Goal: Transaction & Acquisition: Book appointment/travel/reservation

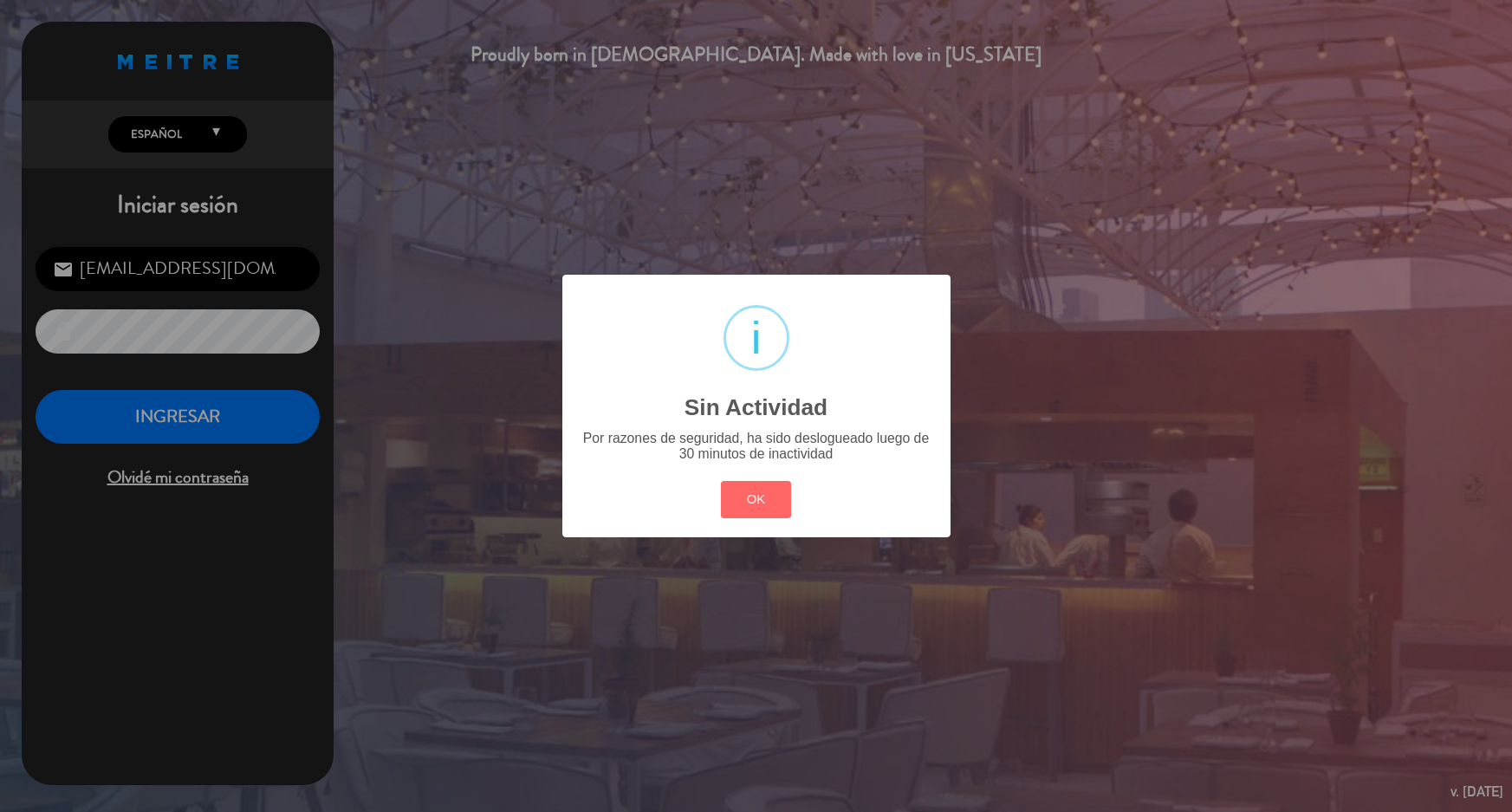
click at [746, 496] on button "OK" at bounding box center [756, 499] width 70 height 37
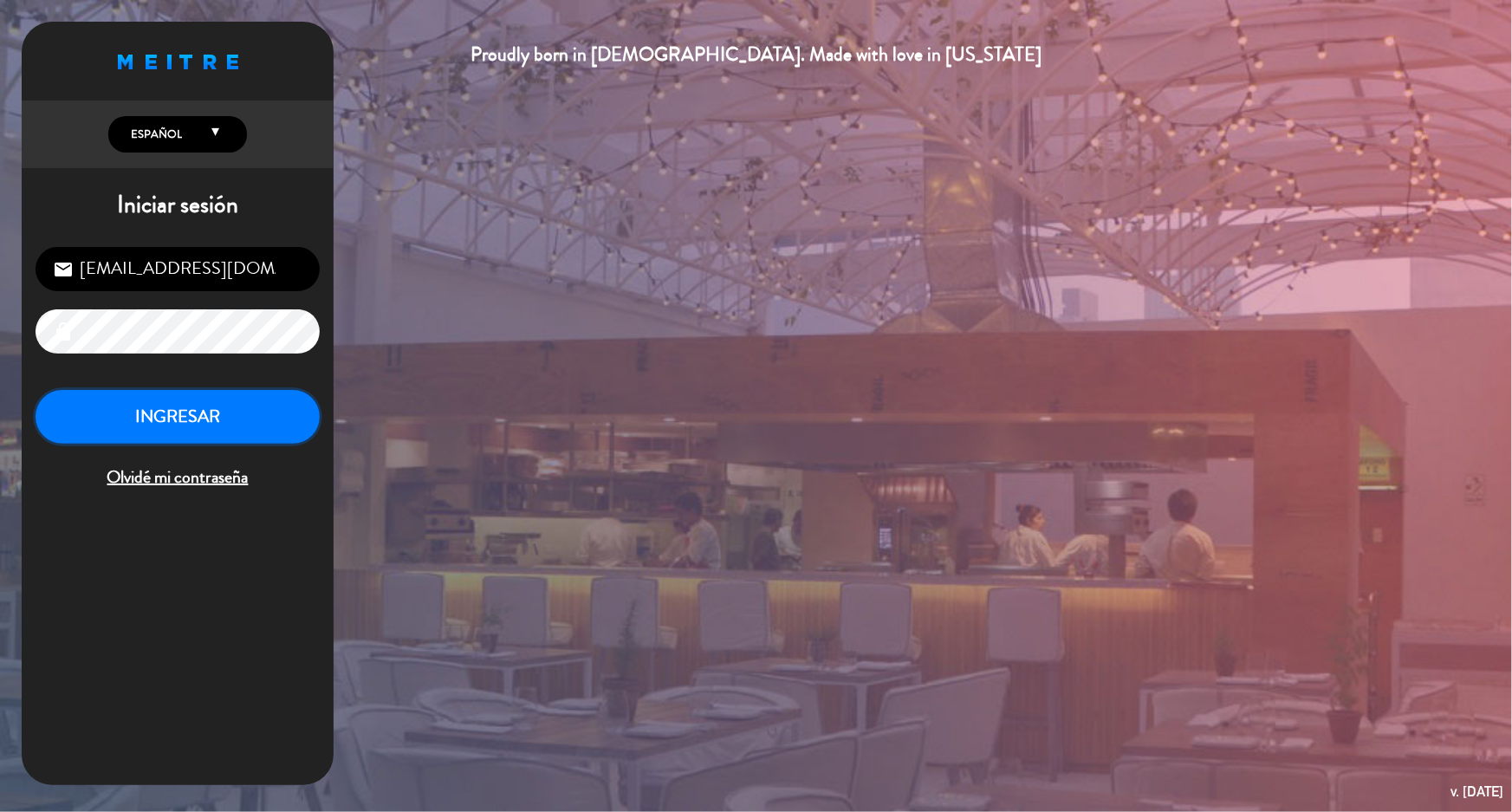
click at [193, 411] on button "INGRESAR" at bounding box center [178, 417] width 284 height 54
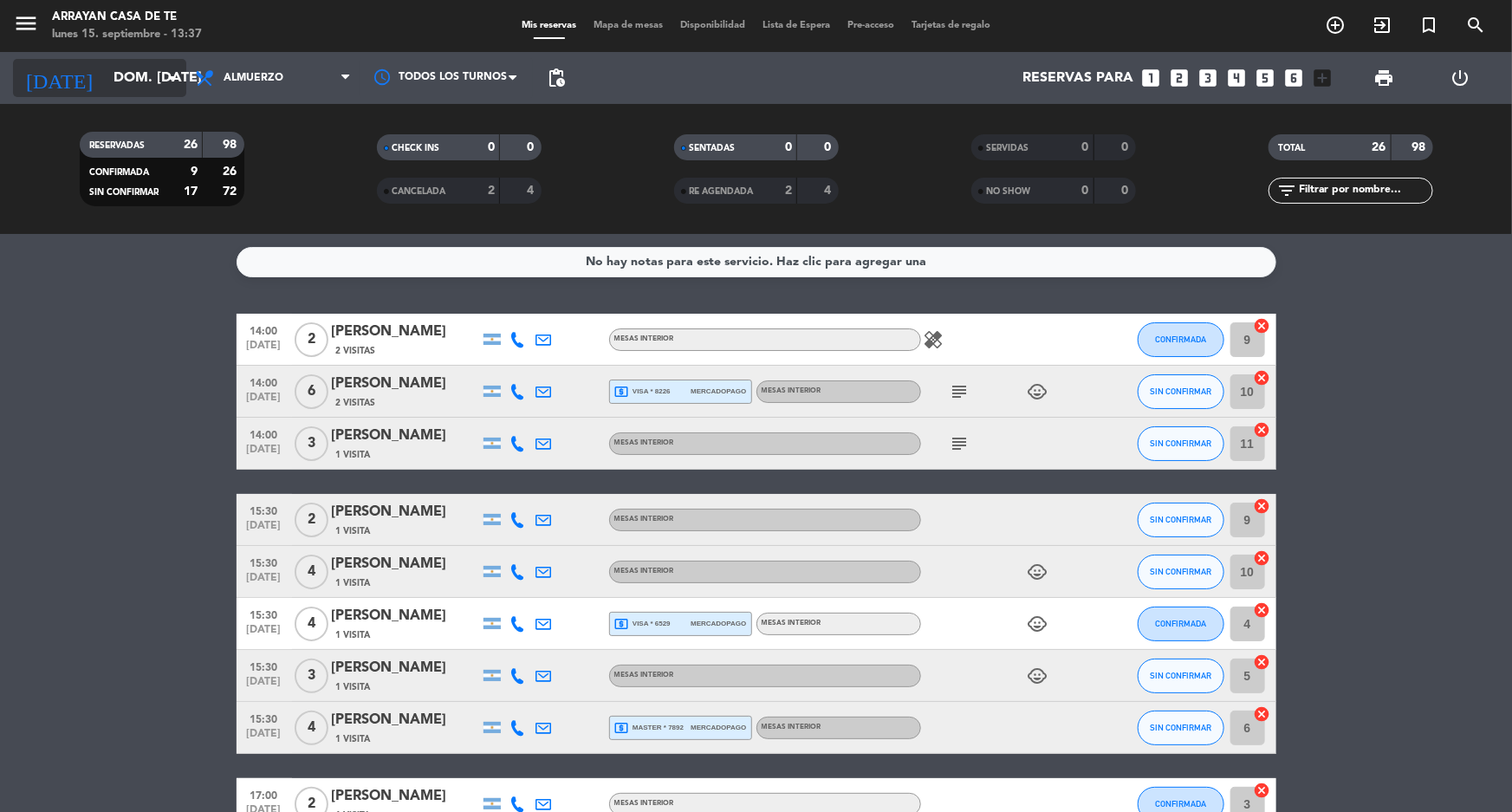
click at [135, 77] on input "dom. [DATE]" at bounding box center [196, 78] width 182 height 34
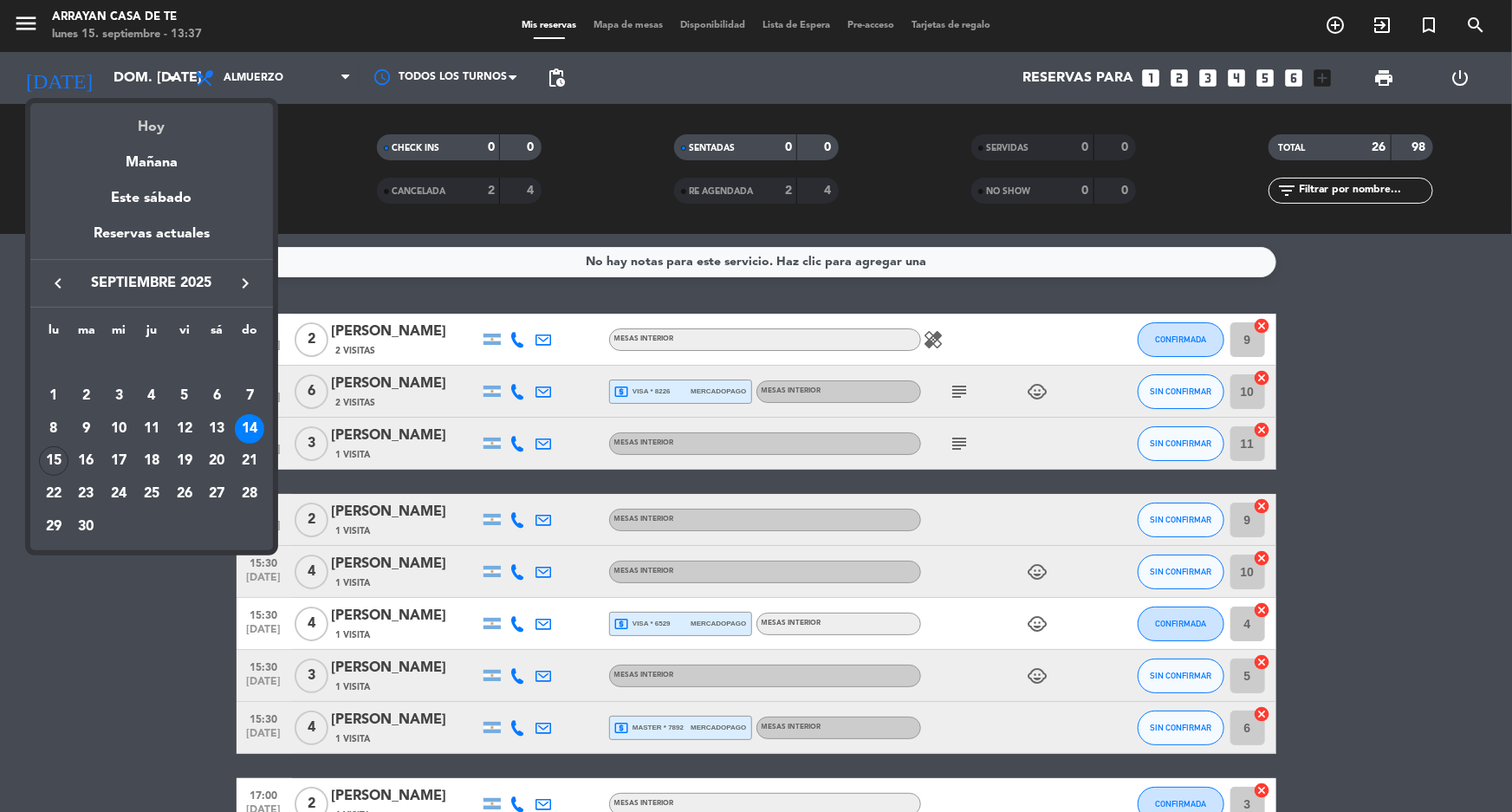
click at [163, 125] on div "Hoy" at bounding box center [152, 121] width 243 height 36
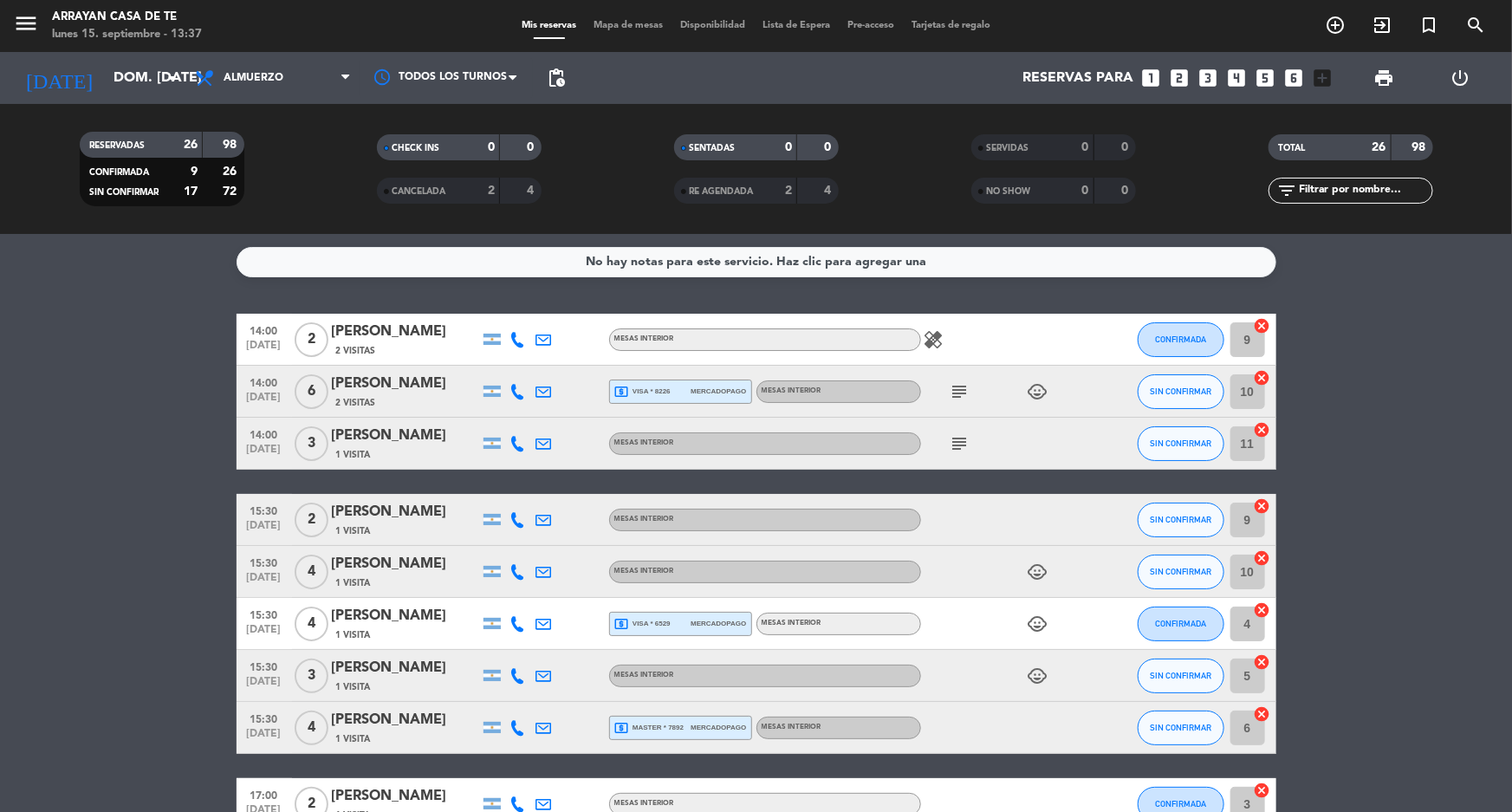
type input "lun. [DATE]"
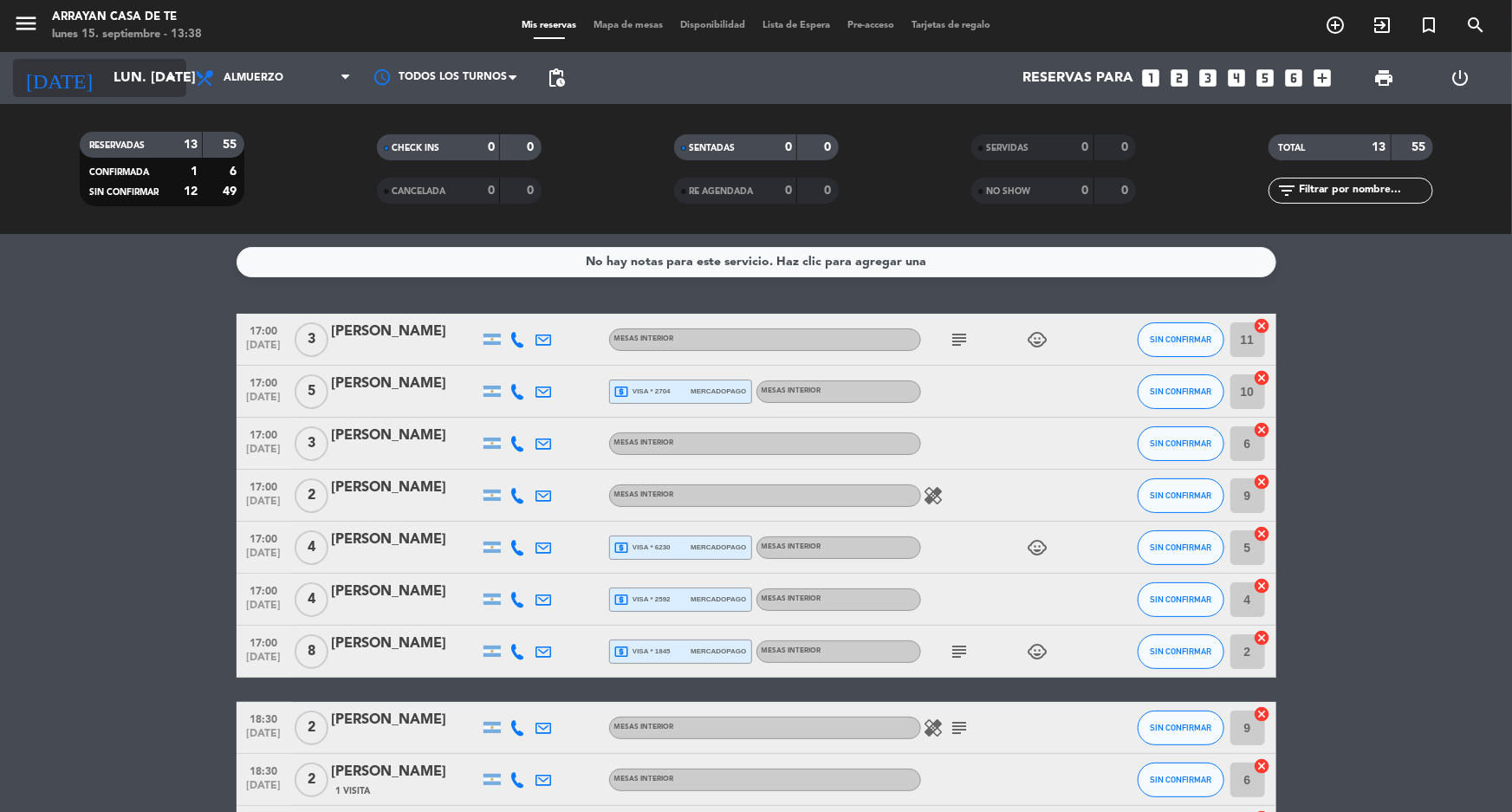
click at [127, 68] on input "lun. [DATE]" at bounding box center [196, 78] width 182 height 34
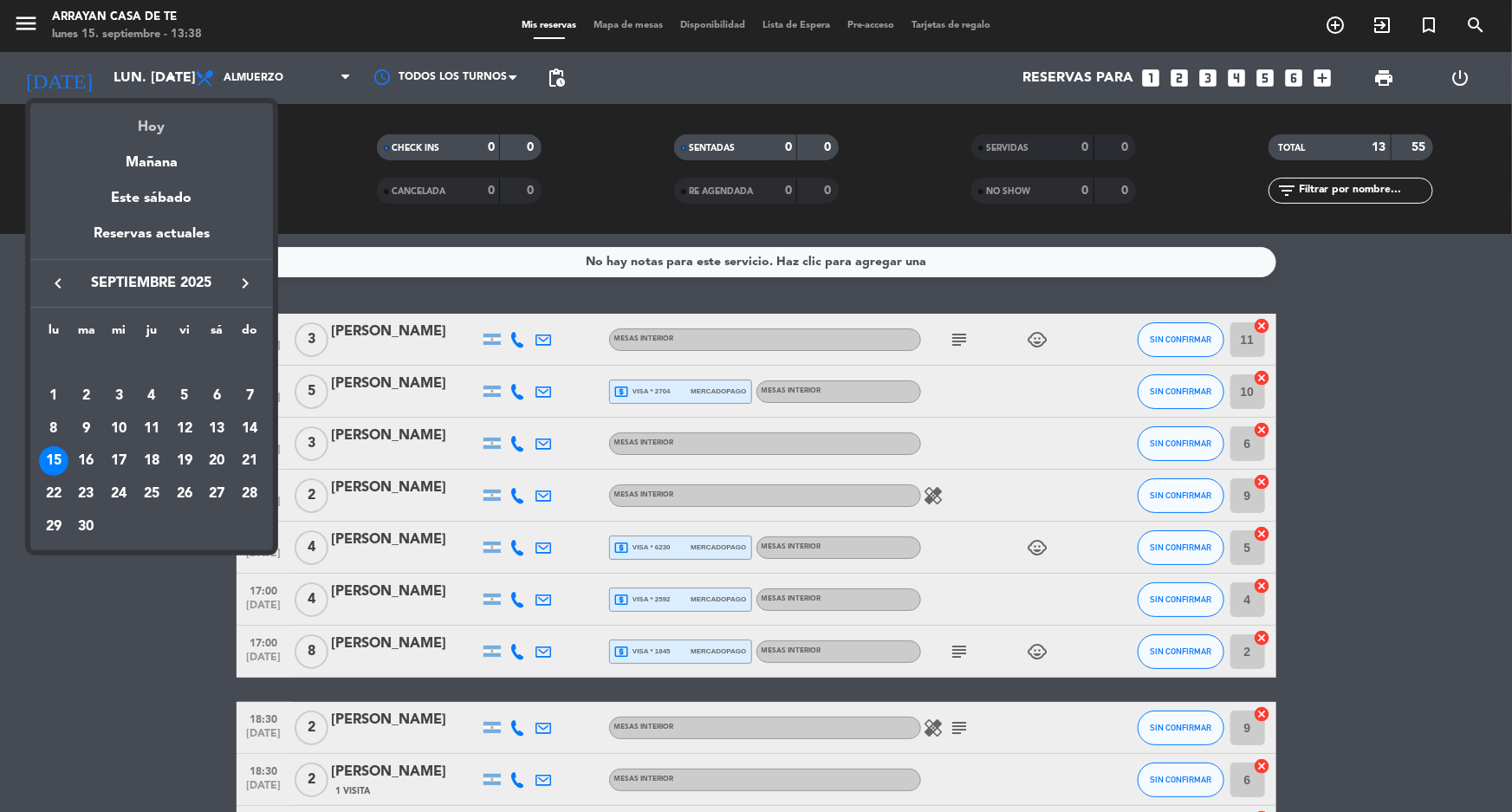
click at [161, 127] on div "Hoy" at bounding box center [152, 121] width 243 height 36
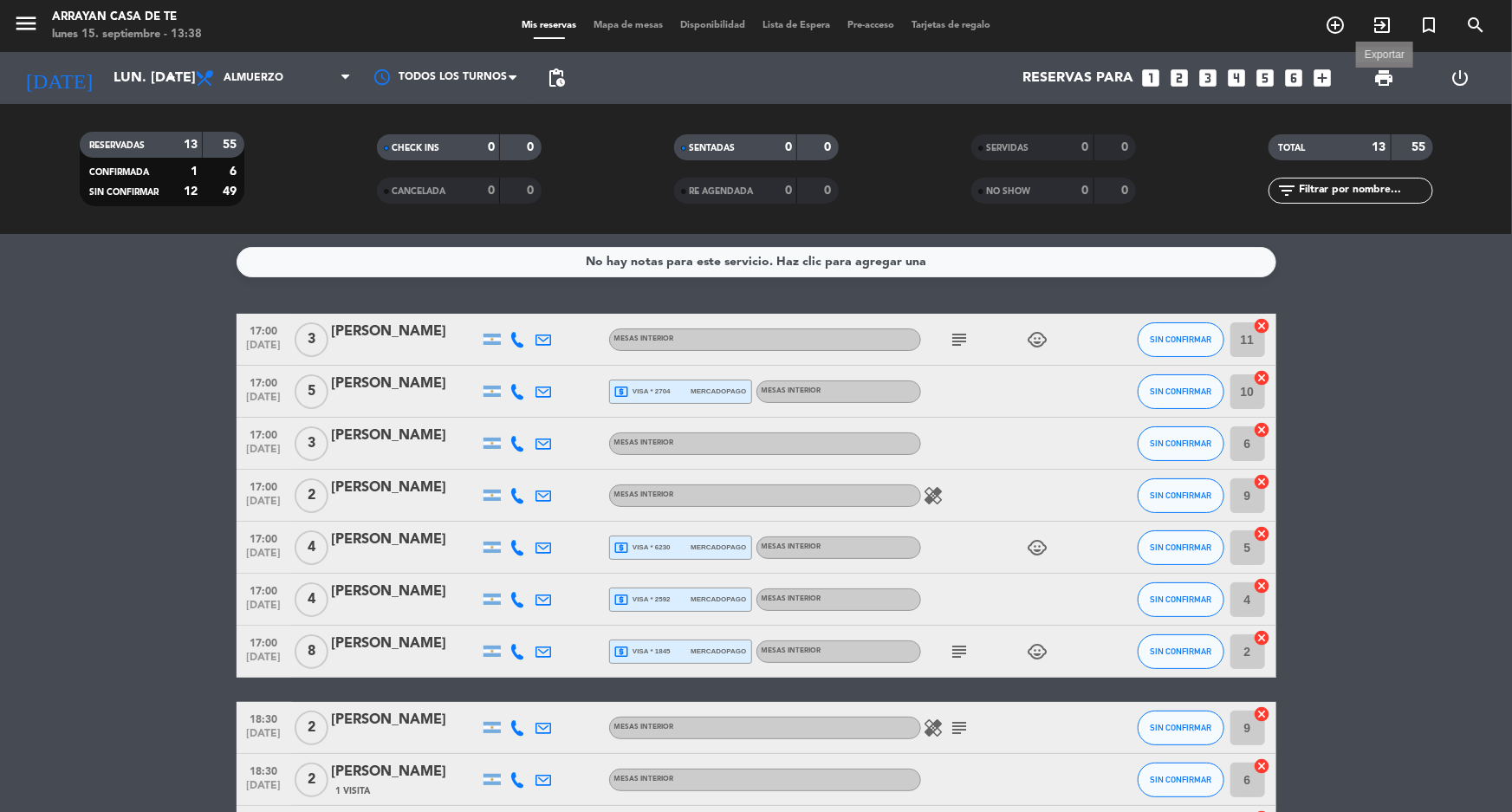
click at [1387, 82] on span "print" at bounding box center [1384, 78] width 21 height 21
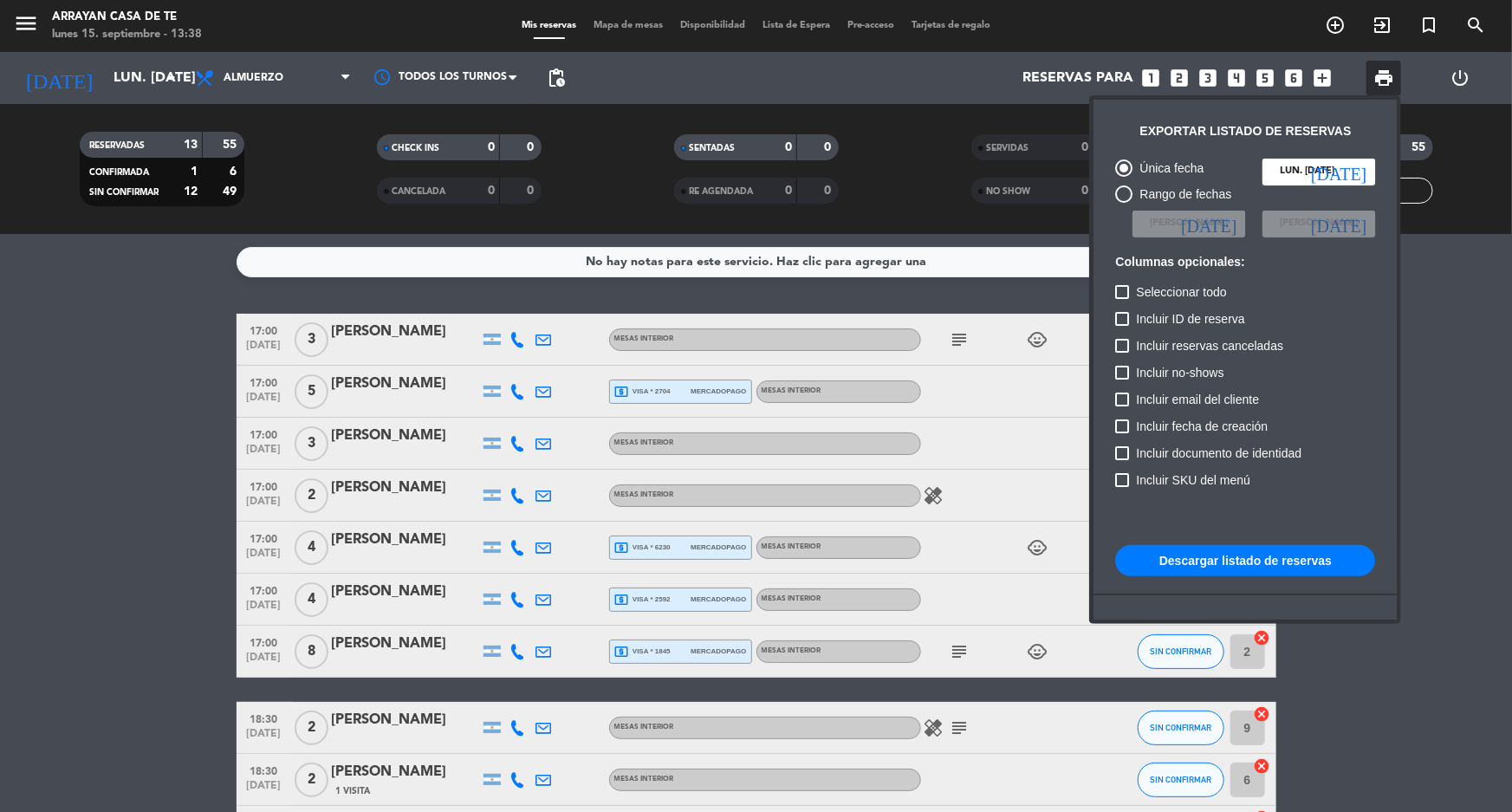
click at [1310, 567] on button "Descargar listado de reservas" at bounding box center [1245, 560] width 260 height 32
click at [1254, 557] on button "Descargar listado de reservas" at bounding box center [1245, 560] width 260 height 32
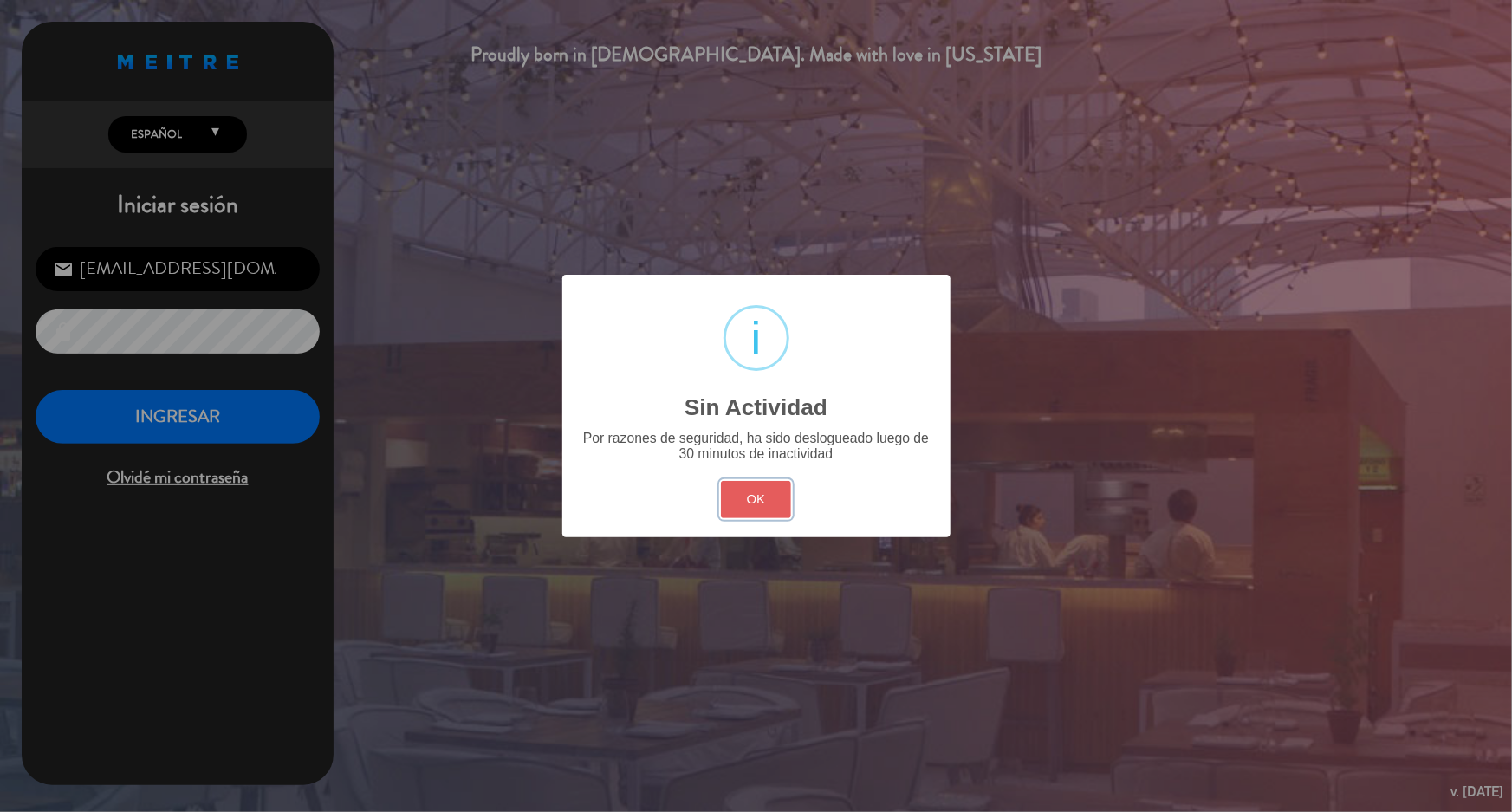
drag, startPoint x: 745, startPoint y: 501, endPoint x: 501, endPoint y: 501, distance: 244.0
click at [744, 501] on button "OK" at bounding box center [756, 499] width 70 height 37
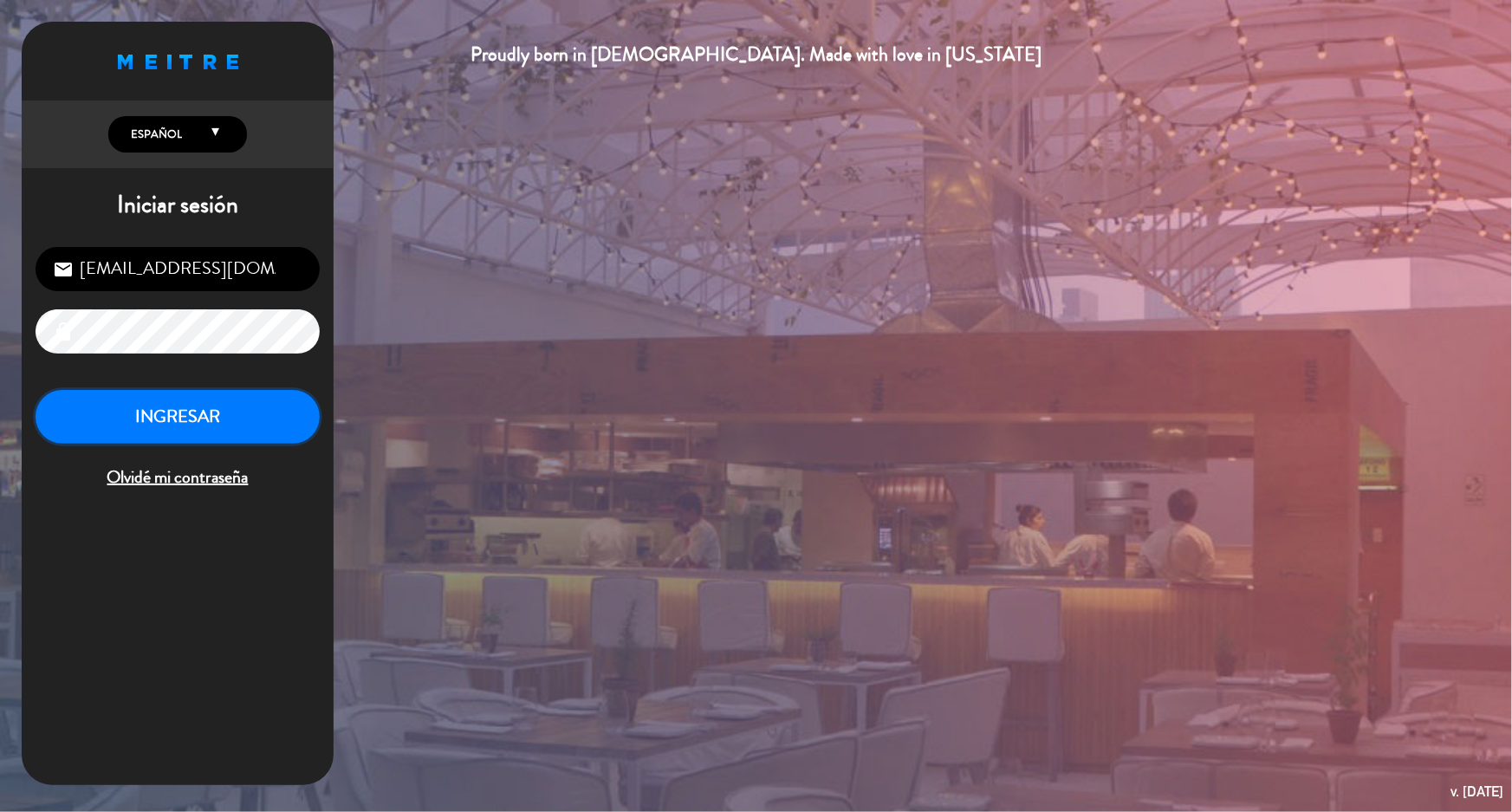
click at [70, 413] on button "INGRESAR" at bounding box center [178, 417] width 284 height 54
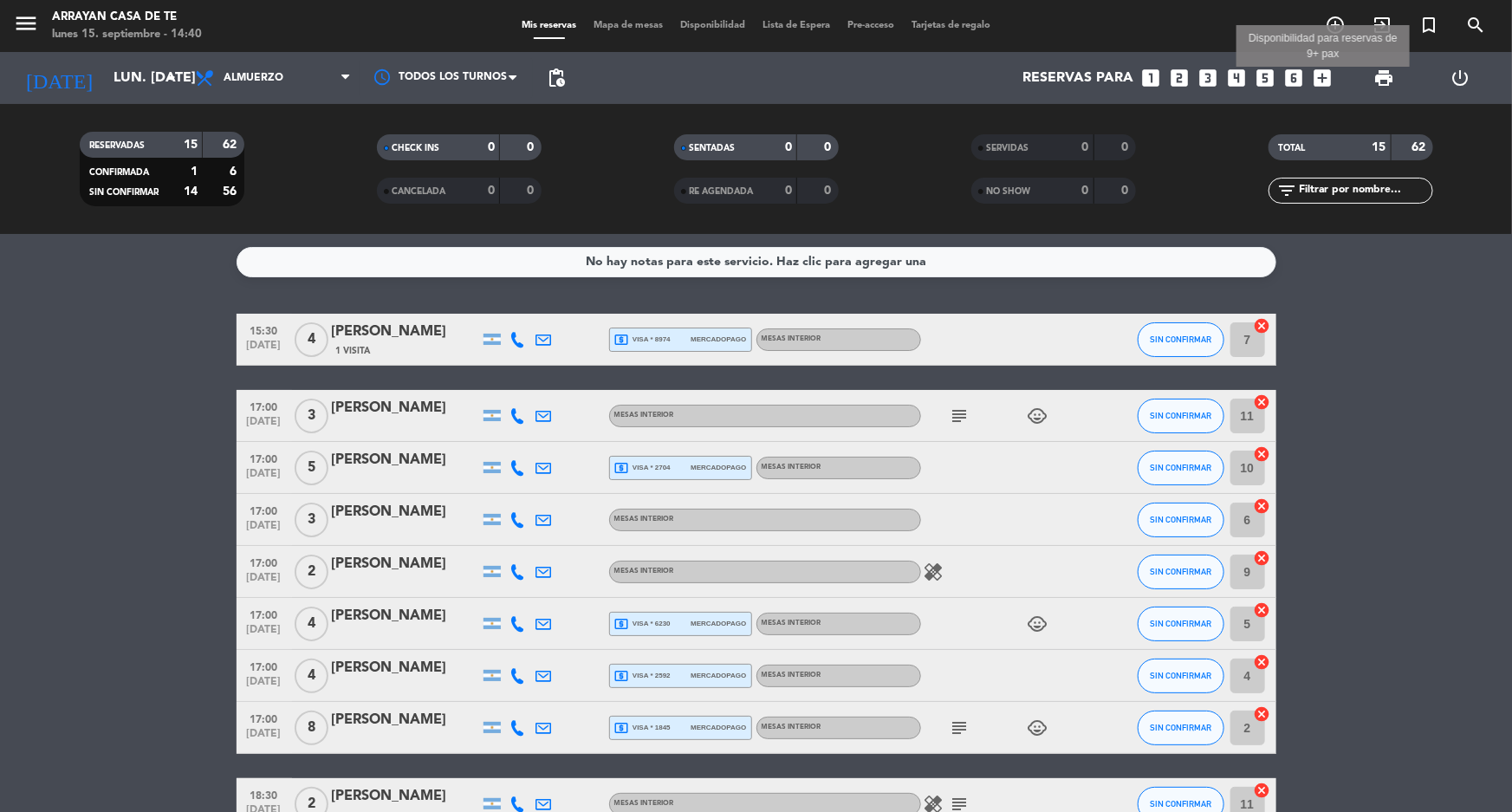
click at [1328, 72] on icon "add_box" at bounding box center [1323, 78] width 23 height 23
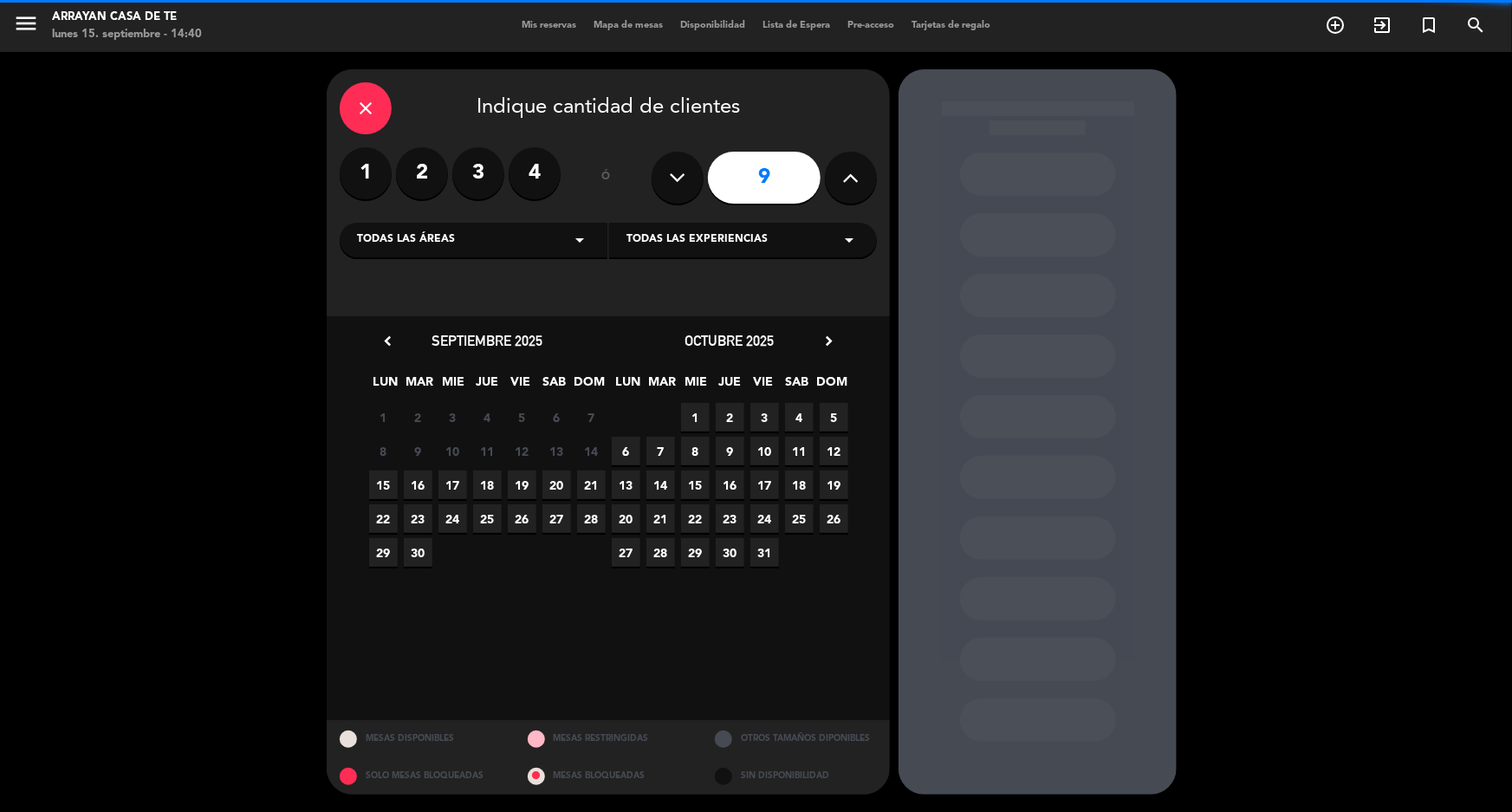
click at [676, 181] on icon at bounding box center [678, 178] width 17 height 26
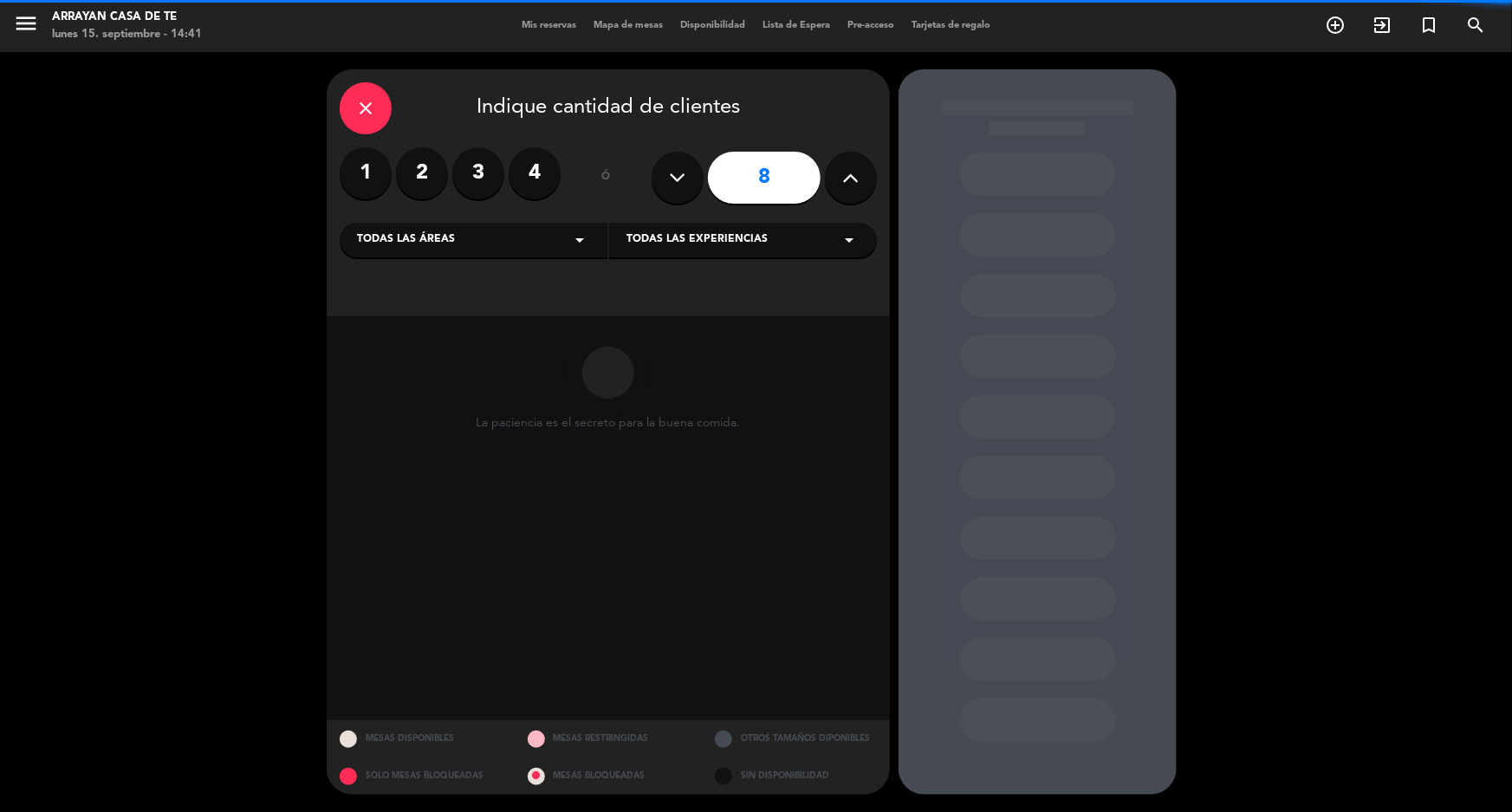
click at [676, 181] on icon at bounding box center [678, 178] width 17 height 26
type input "5"
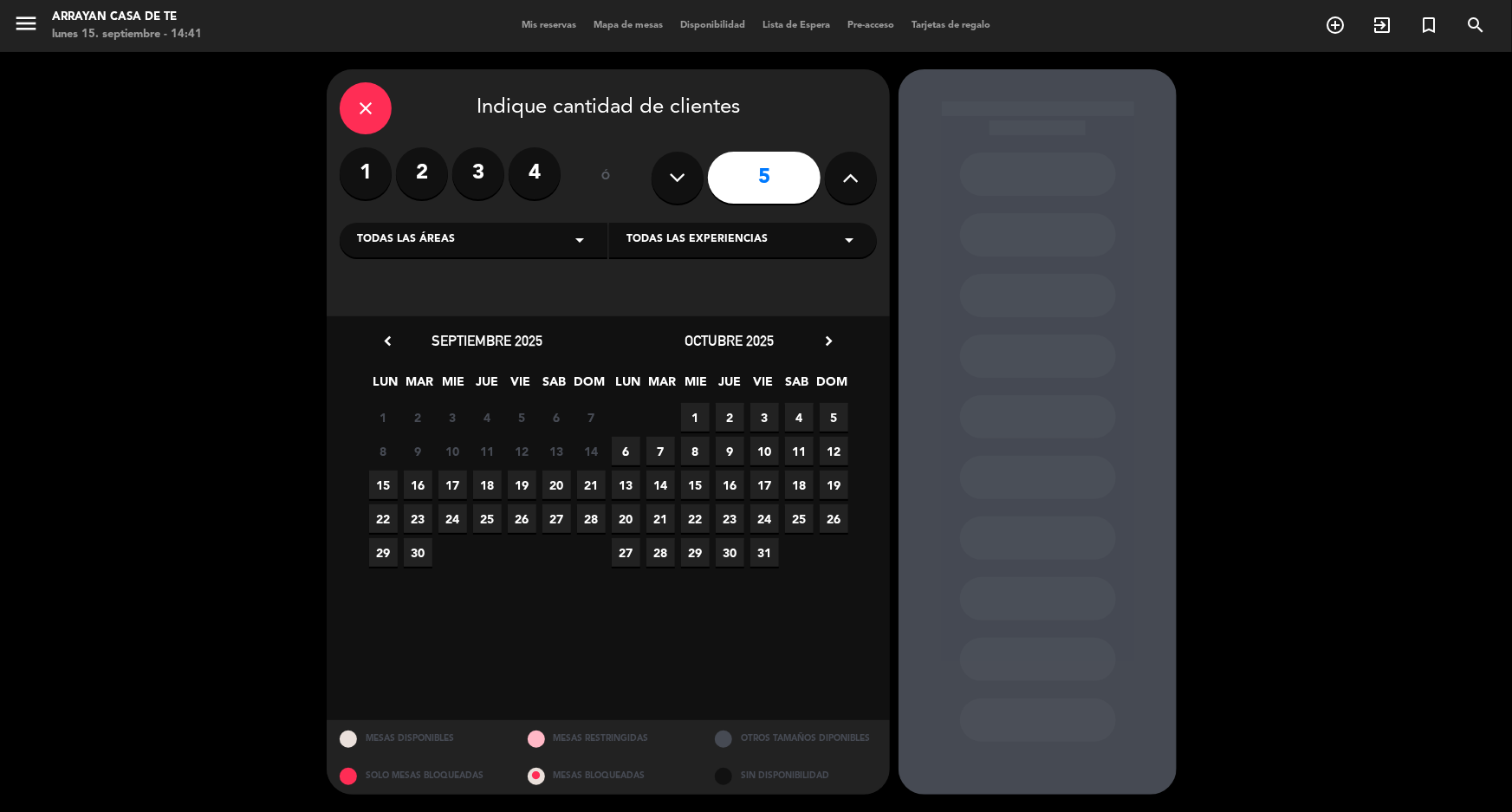
click at [485, 485] on span "18" at bounding box center [487, 484] width 29 height 29
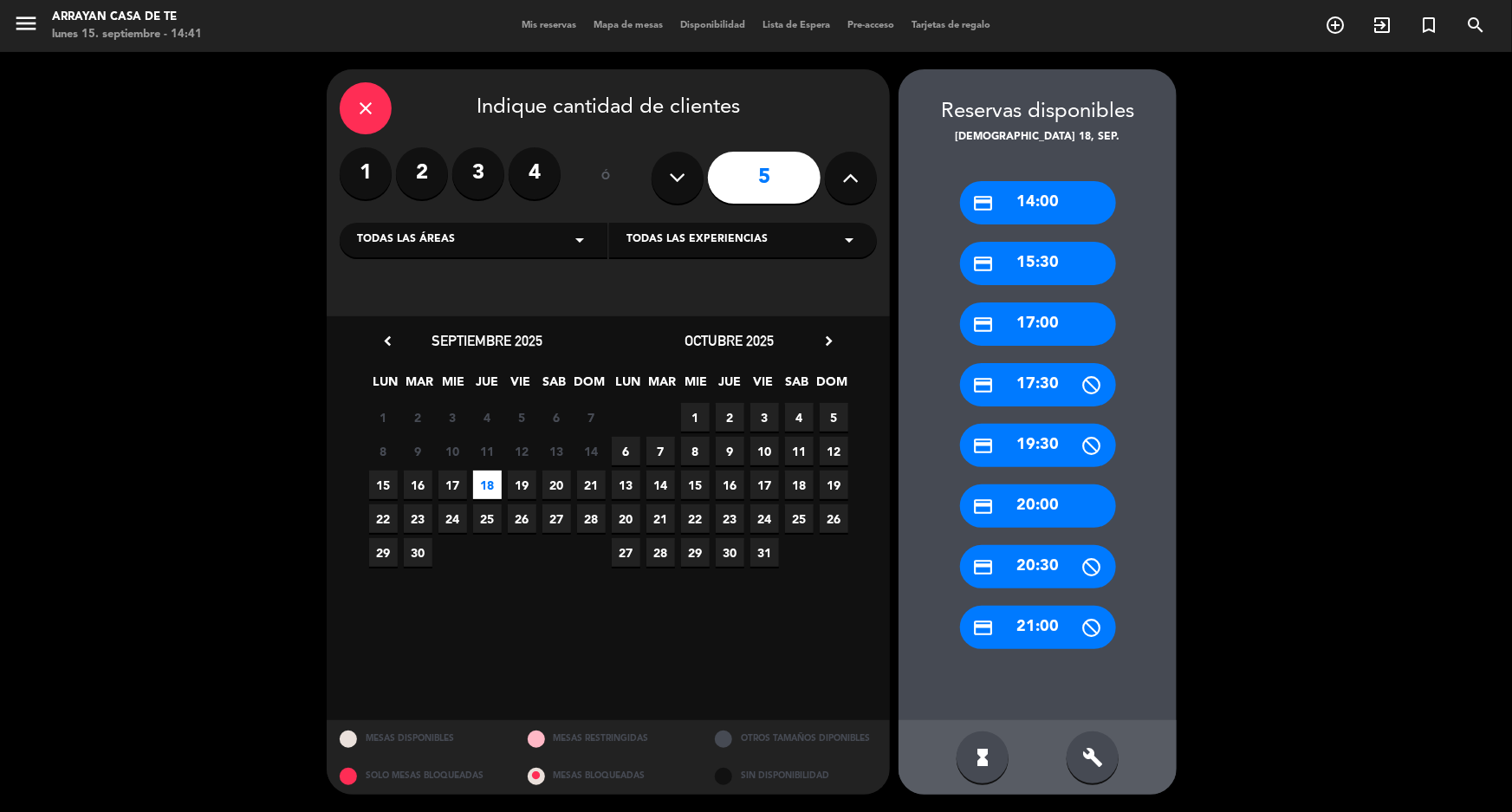
click at [1074, 322] on div "credit_card 17:00" at bounding box center [1038, 324] width 156 height 43
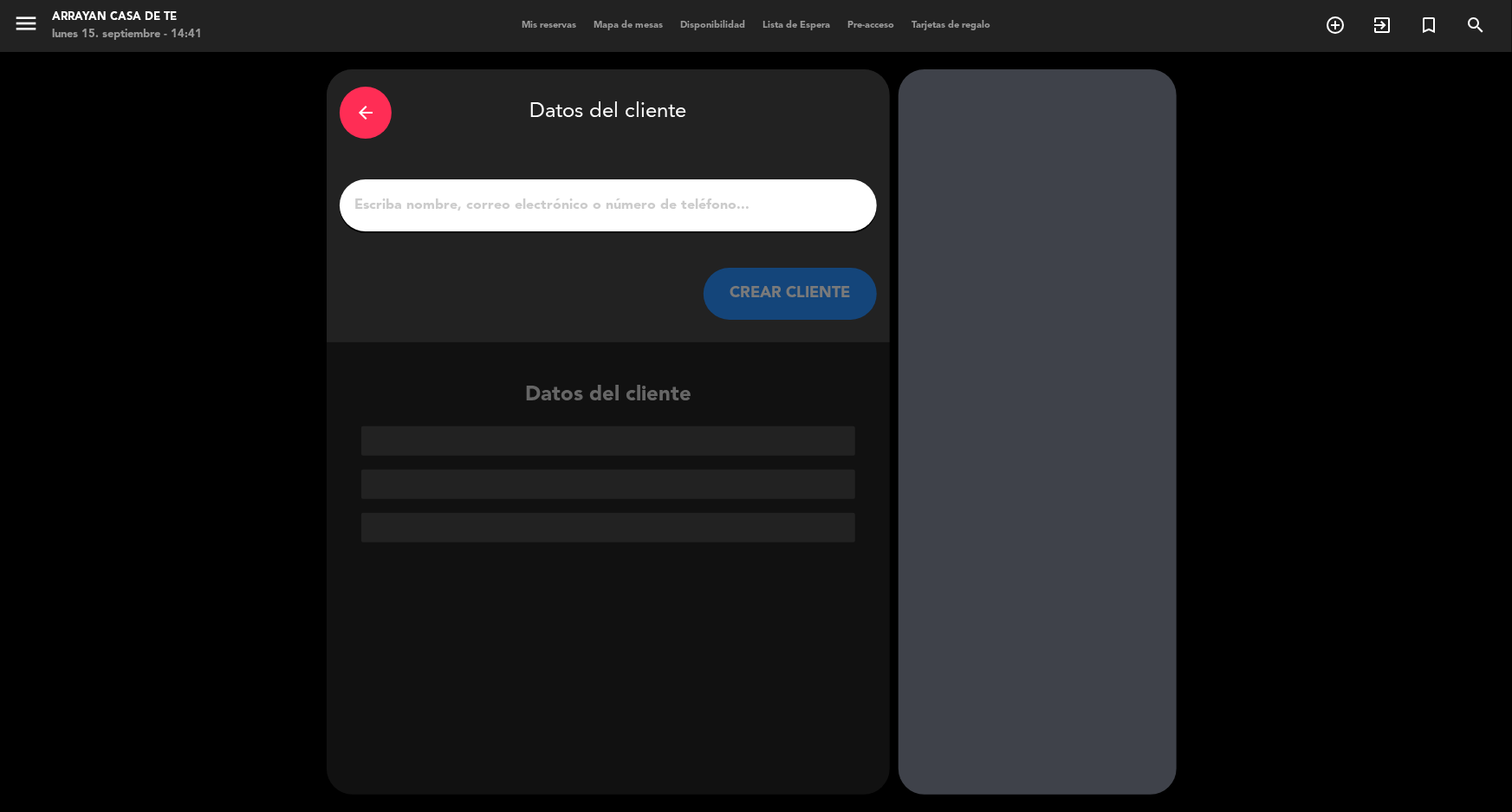
click at [468, 210] on input "1" at bounding box center [608, 205] width 511 height 25
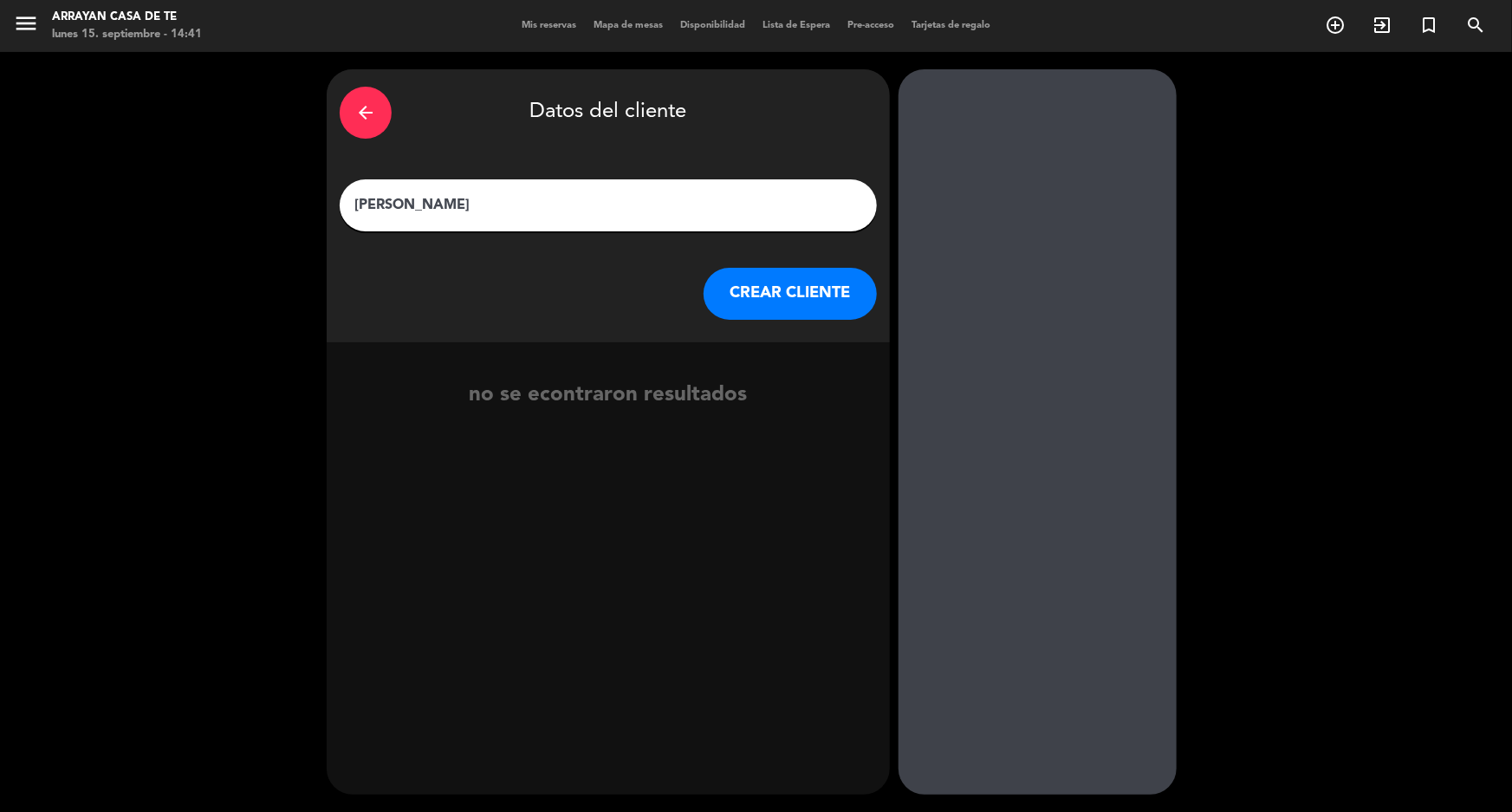
type input "[PERSON_NAME]"
click at [826, 304] on button "CREAR CLIENTE" at bounding box center [790, 293] width 174 height 52
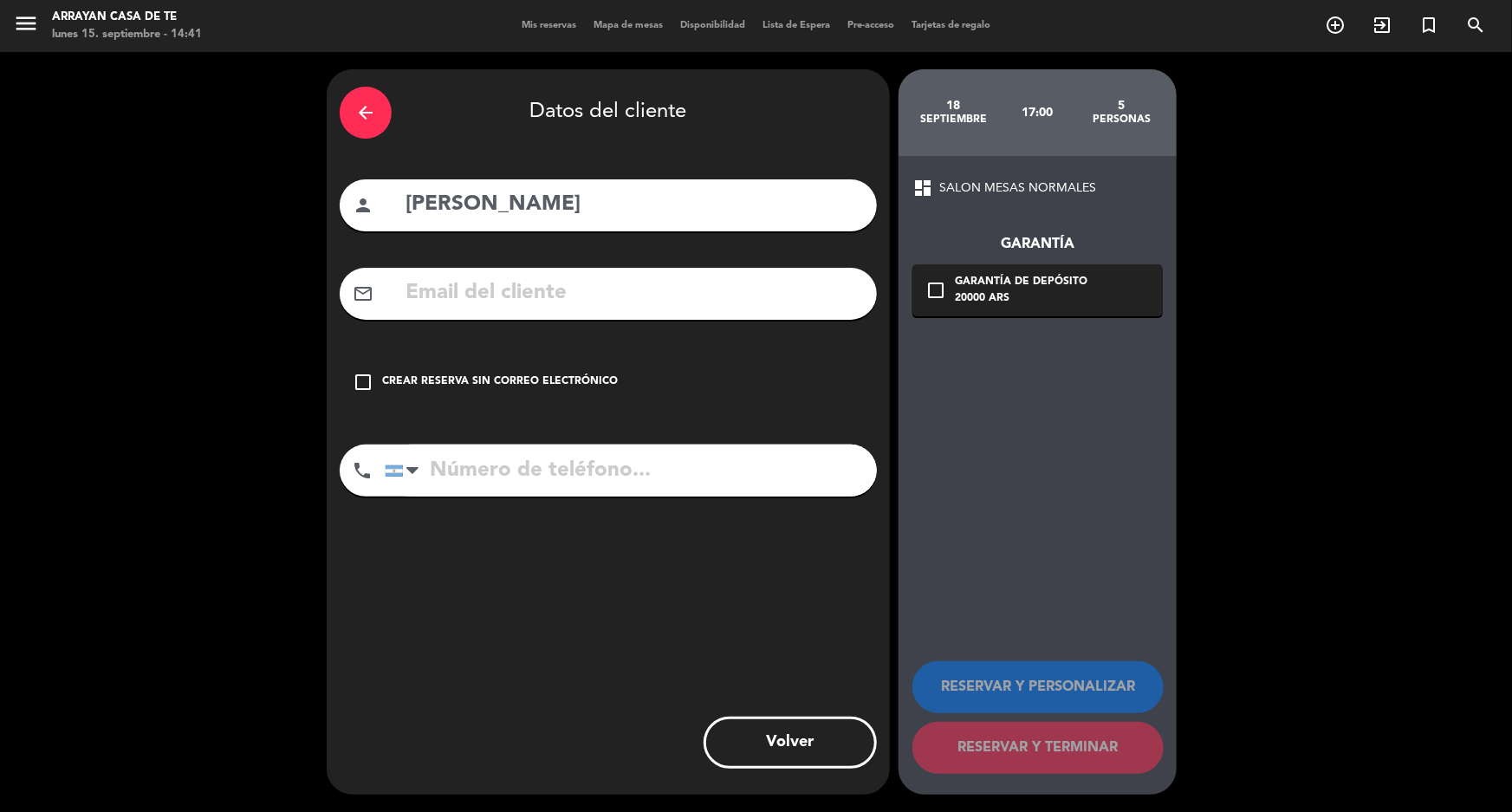
click at [370, 384] on icon "check_box_outline_blank" at bounding box center [363, 382] width 21 height 21
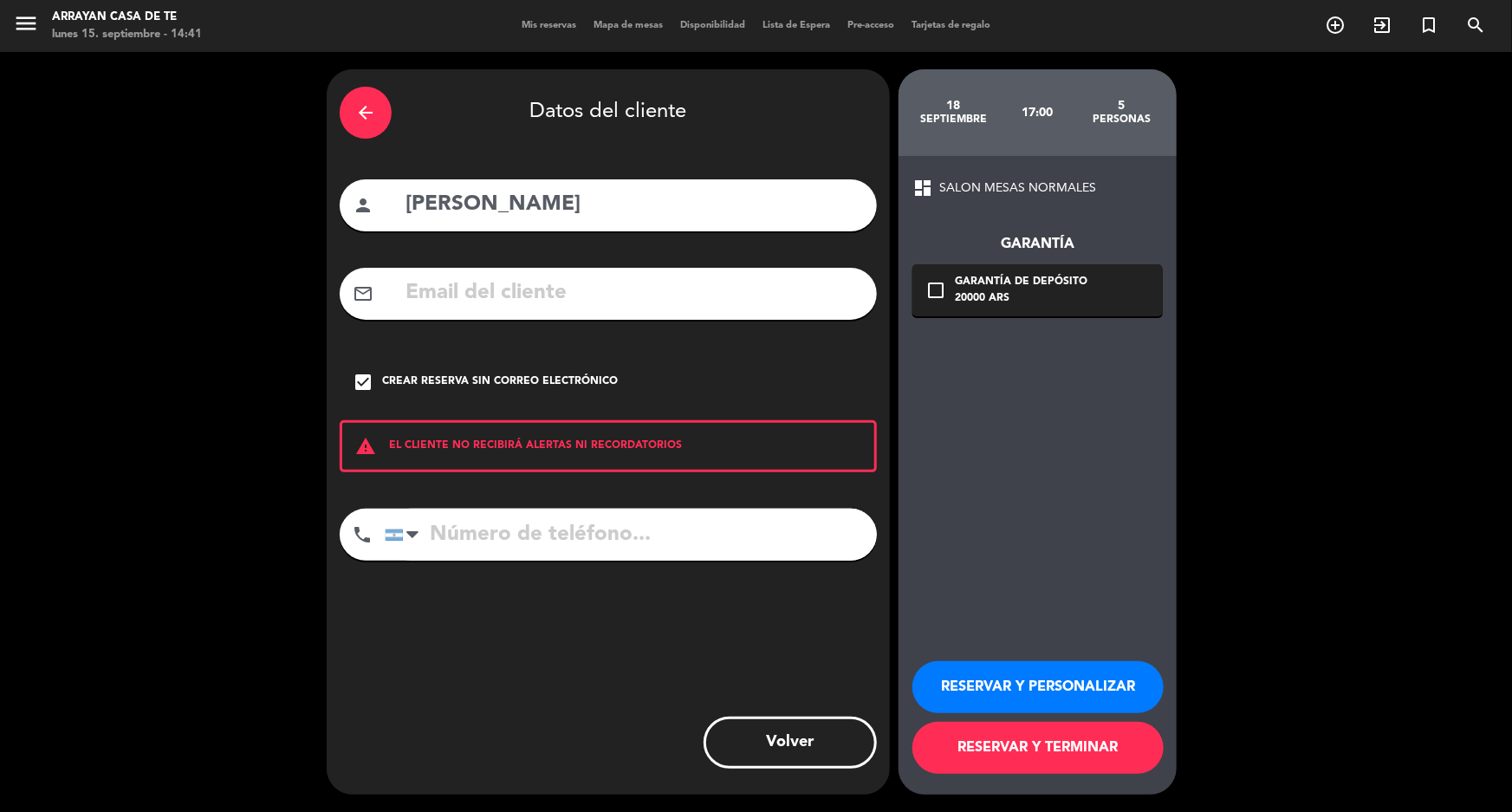
click at [1052, 750] on button "RESERVAR Y TERMINAR" at bounding box center [1038, 747] width 251 height 52
